Goal: Check status

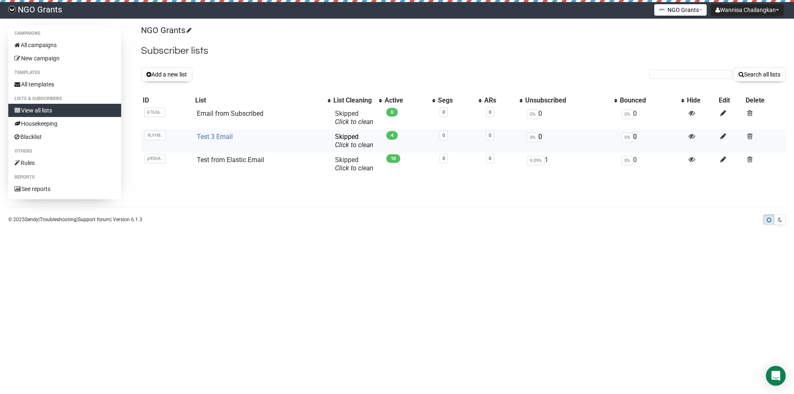
click at [223, 136] on link "Test 3 Email" at bounding box center [215, 137] width 36 height 8
click at [228, 161] on link "Test from Elastic Email" at bounding box center [230, 160] width 67 height 8
click at [228, 160] on link "Test from Elastic Email" at bounding box center [230, 160] width 67 height 8
